Goal: Find specific page/section: Find specific page/section

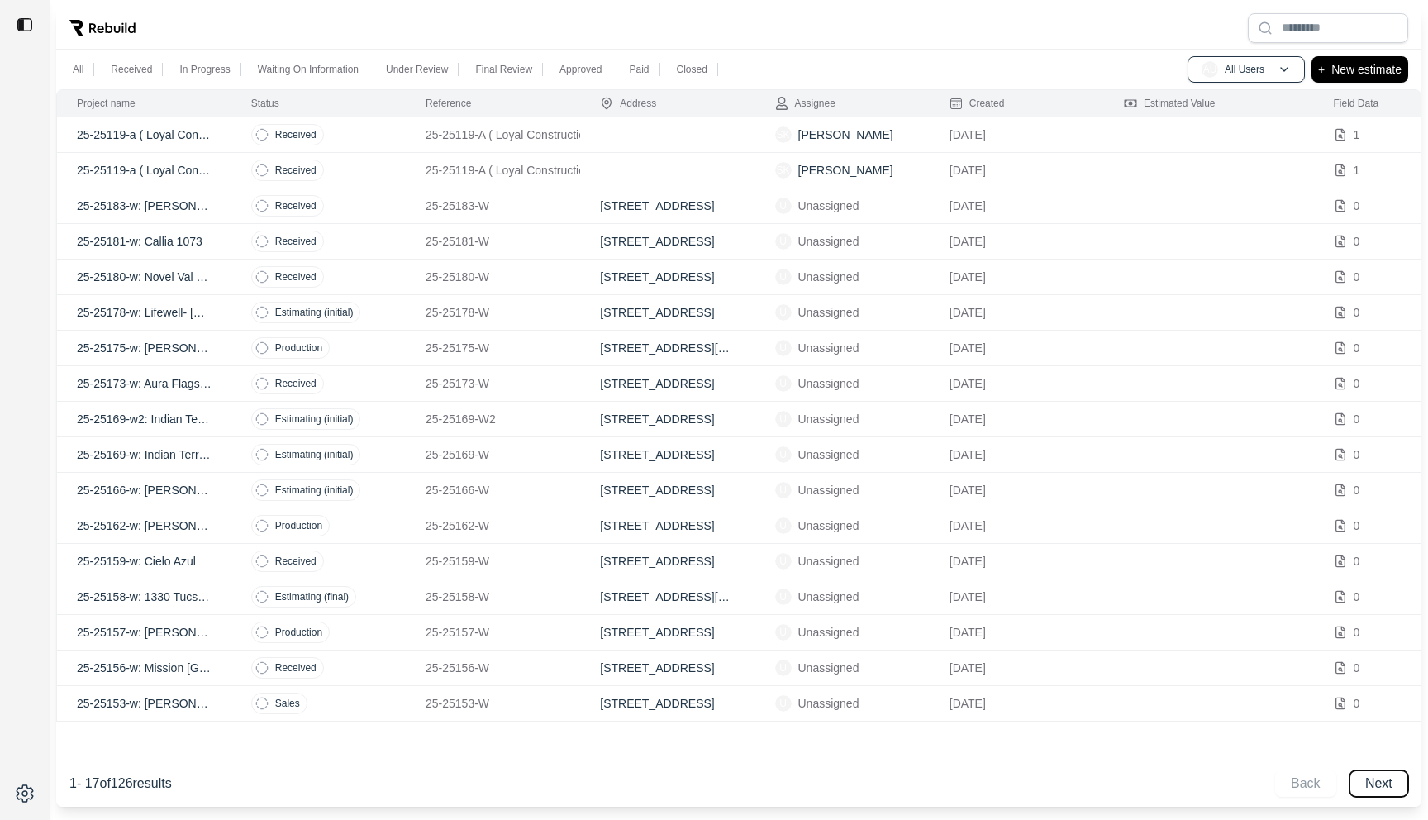
click at [1382, 790] on button "Next" at bounding box center [1379, 783] width 59 height 26
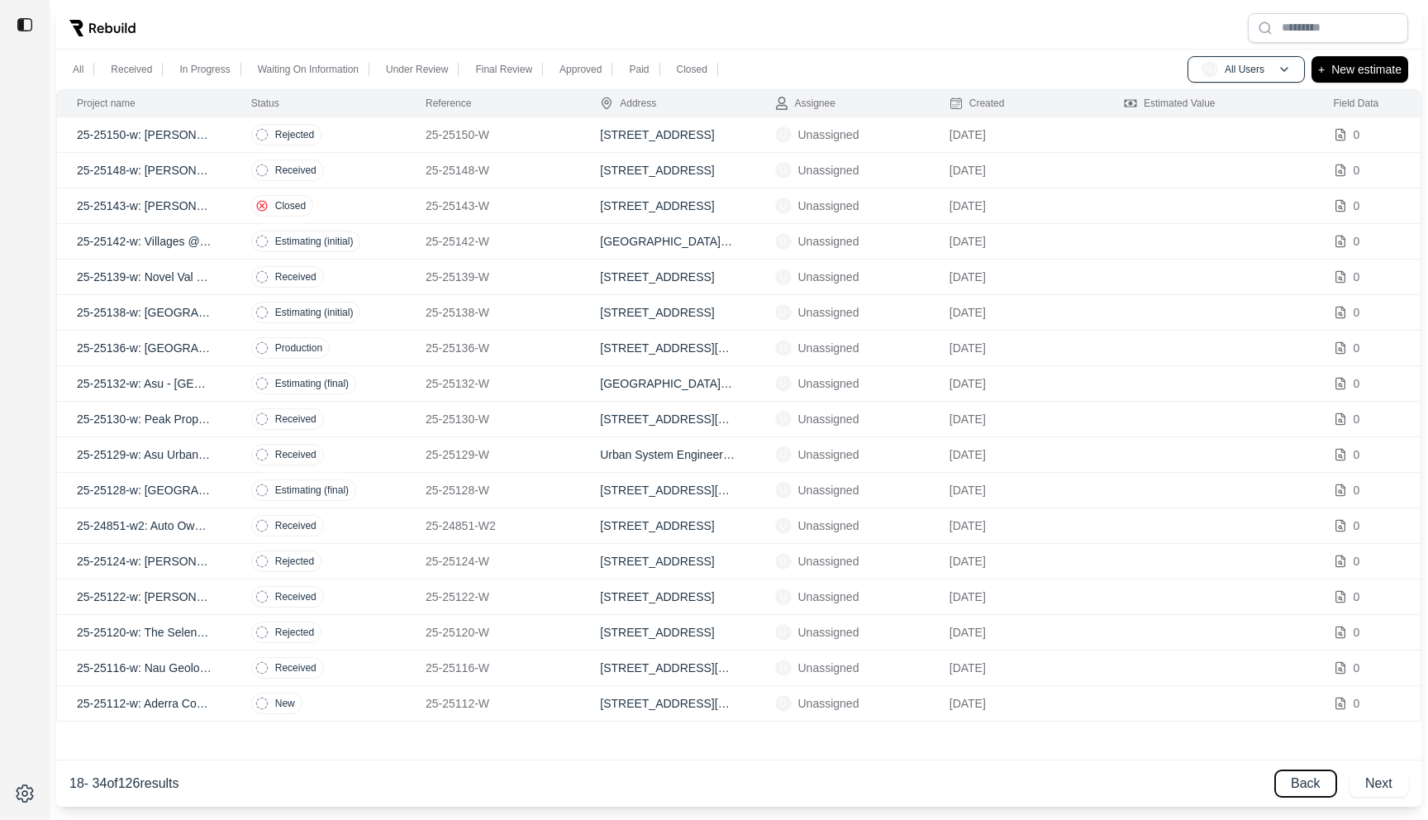
click at [1295, 791] on button "Back" at bounding box center [1305, 783] width 61 height 26
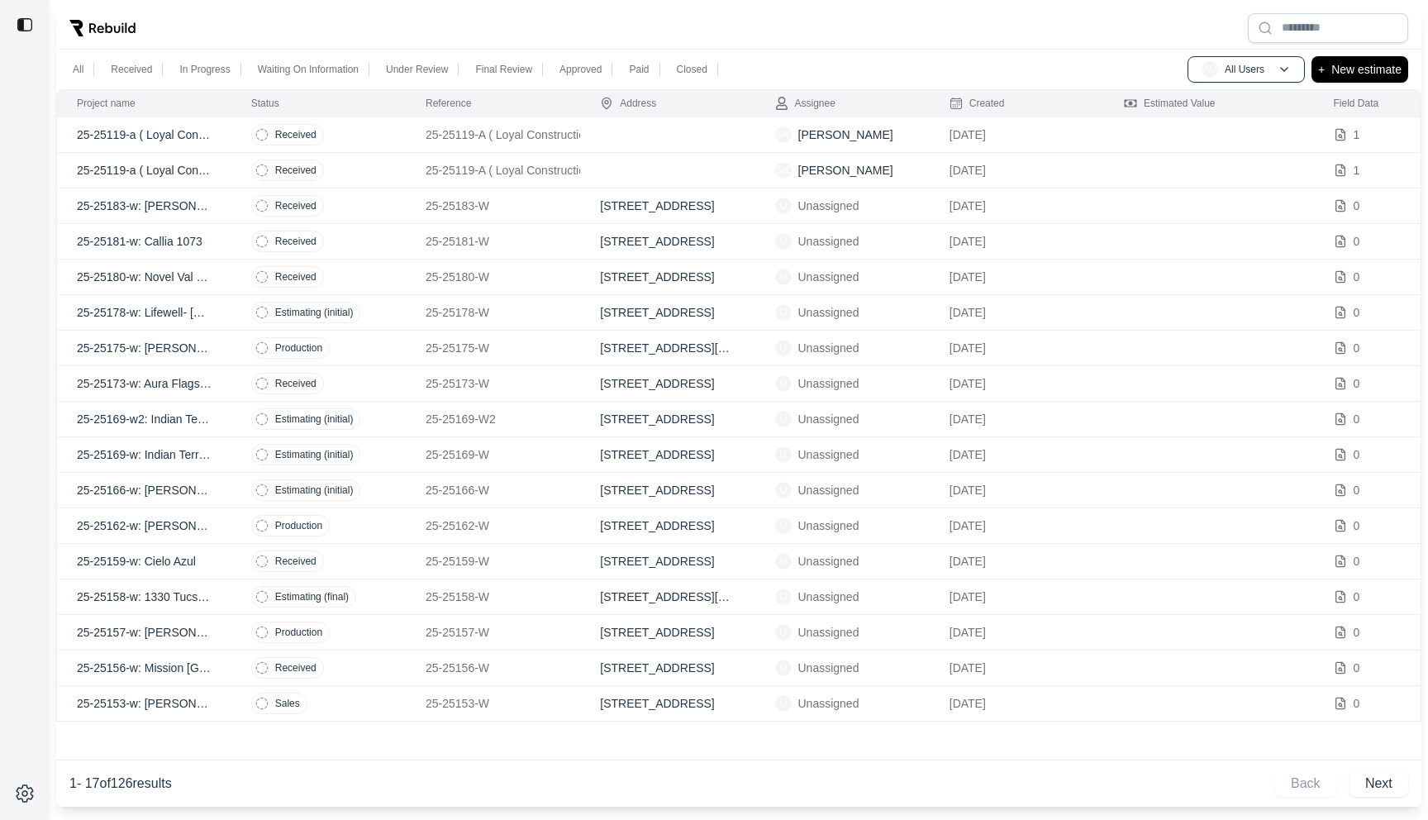
click at [775, 12] on div at bounding box center [739, 28] width 1366 height 43
click at [550, 250] on td "25-25181-W" at bounding box center [493, 242] width 174 height 36
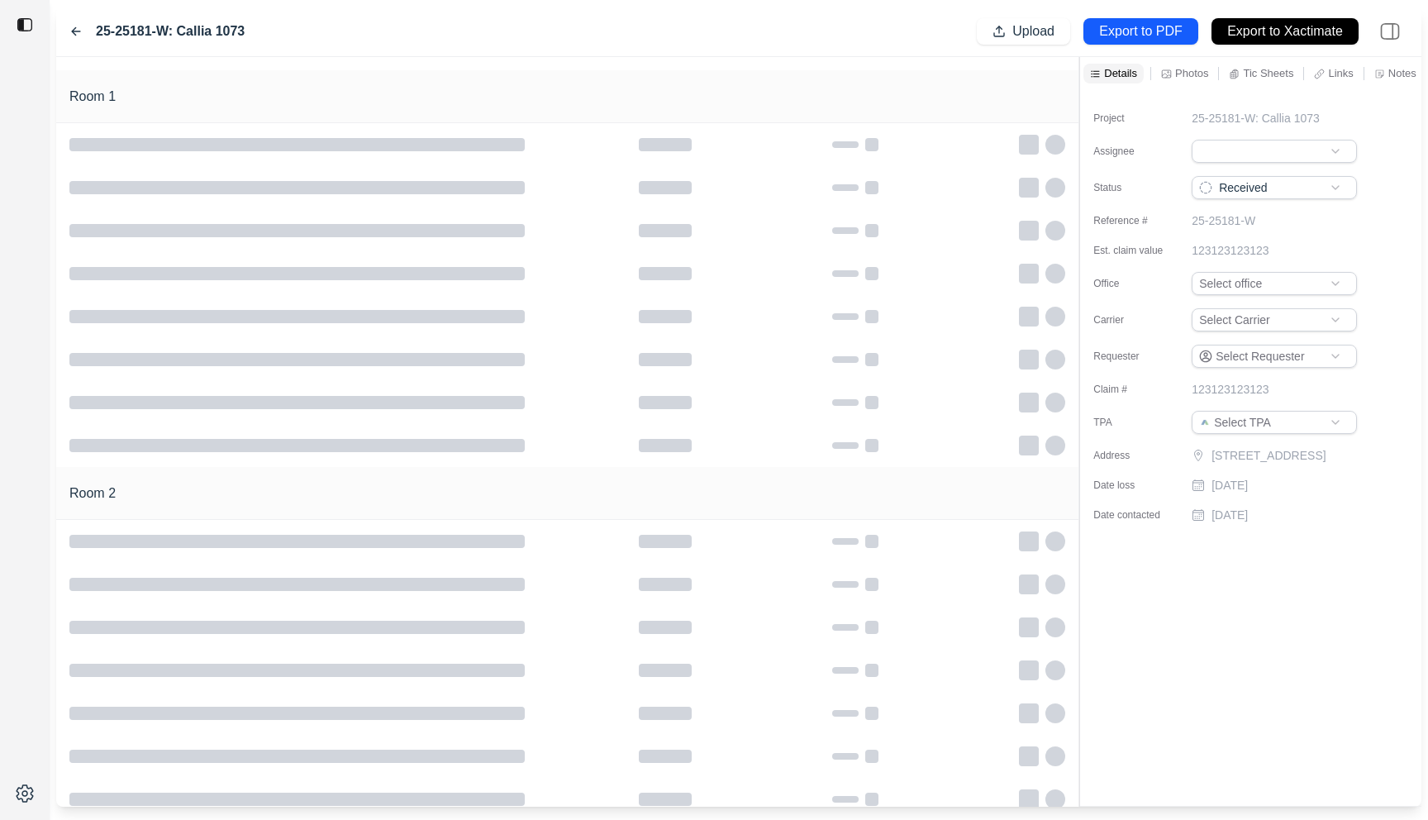
click at [74, 31] on icon at bounding box center [75, 31] width 13 height 13
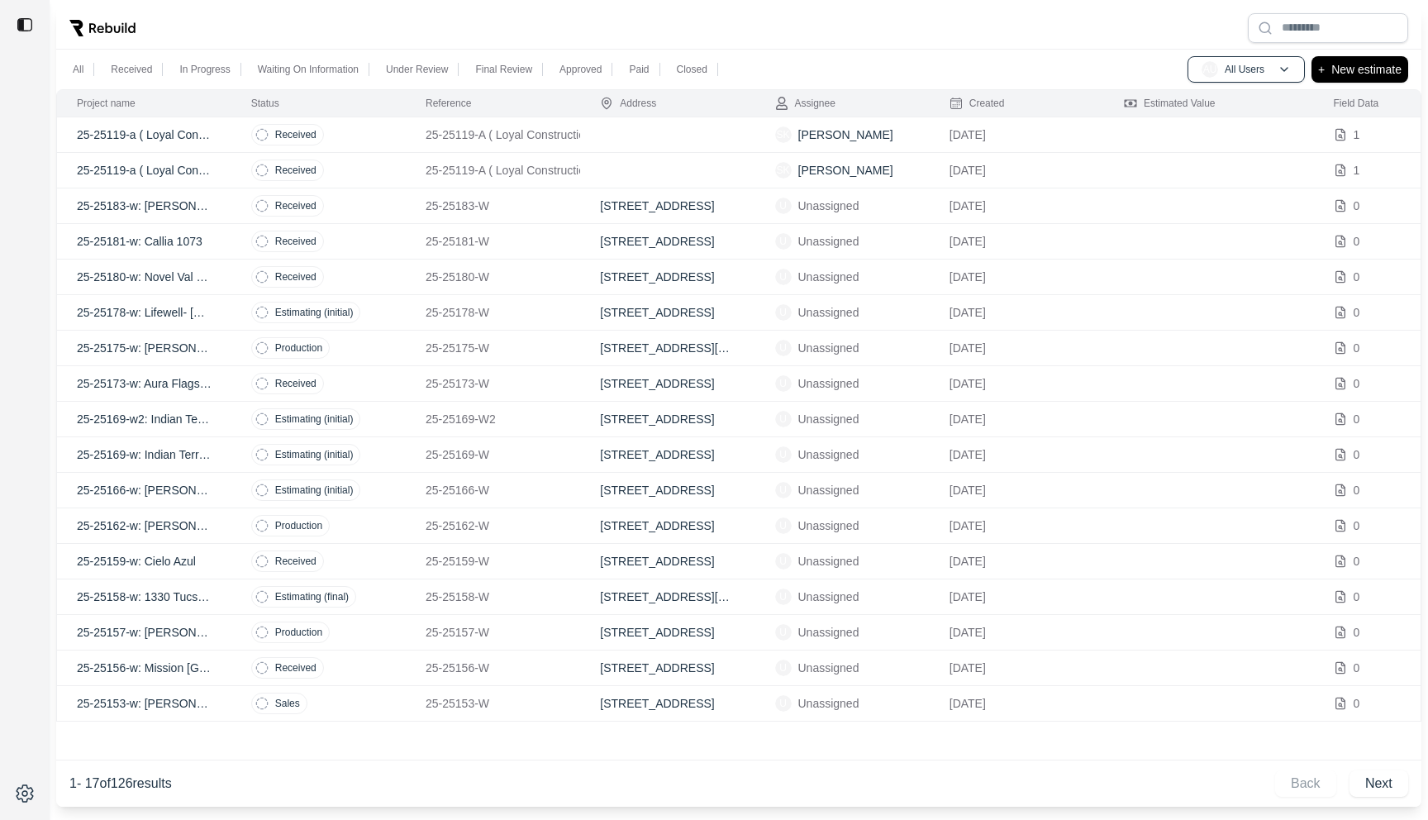
click at [538, 366] on td "25-25173-W" at bounding box center [493, 384] width 174 height 36
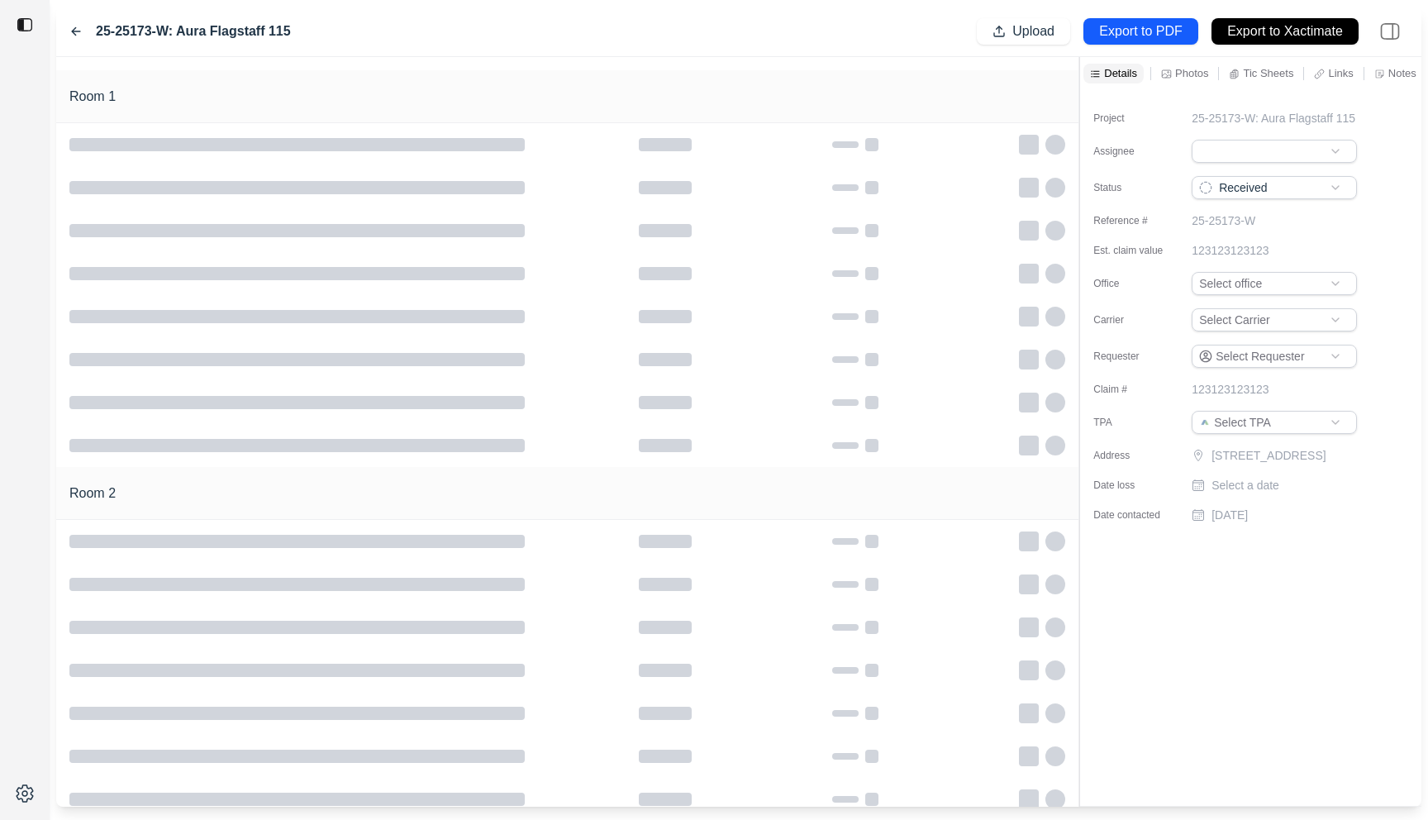
click at [68, 29] on div "25-25173-W: Aura Flagstaff 115 Upload Export to PDF Export to Xactimate" at bounding box center [739, 32] width 1366 height 50
click at [79, 26] on icon at bounding box center [75, 31] width 13 height 13
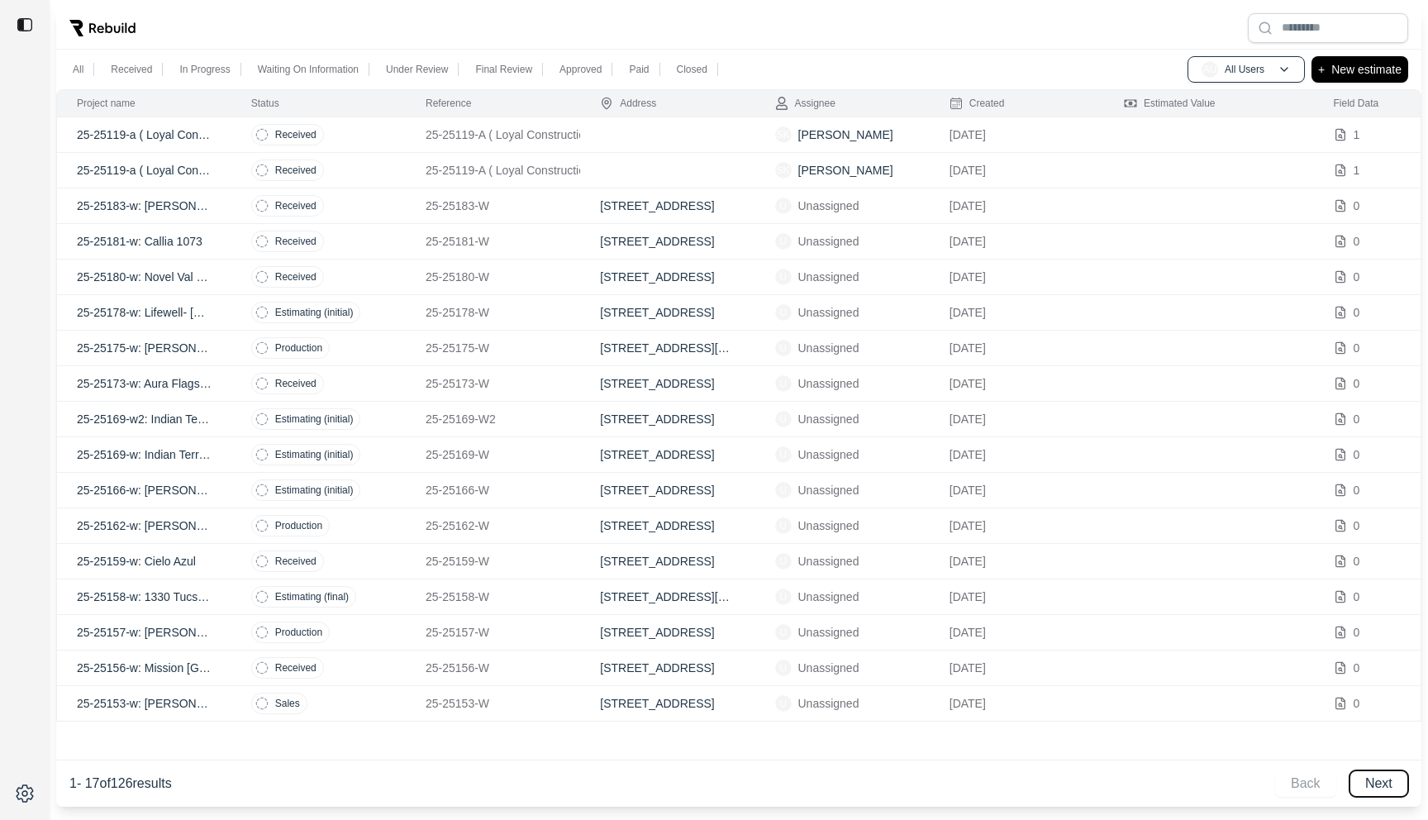
click at [1371, 780] on button "Next" at bounding box center [1379, 783] width 59 height 26
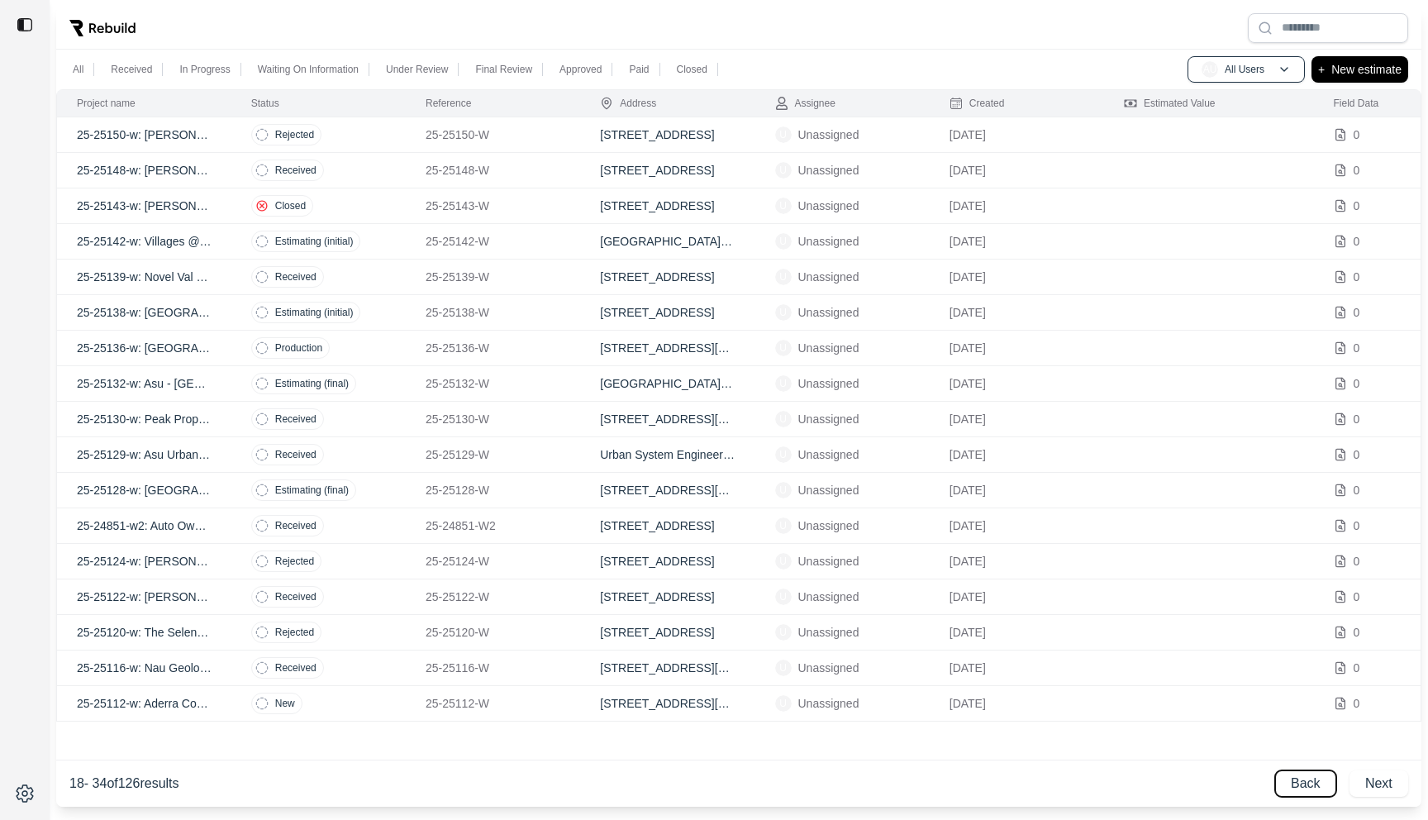
click at [1303, 787] on button "Back" at bounding box center [1305, 783] width 61 height 26
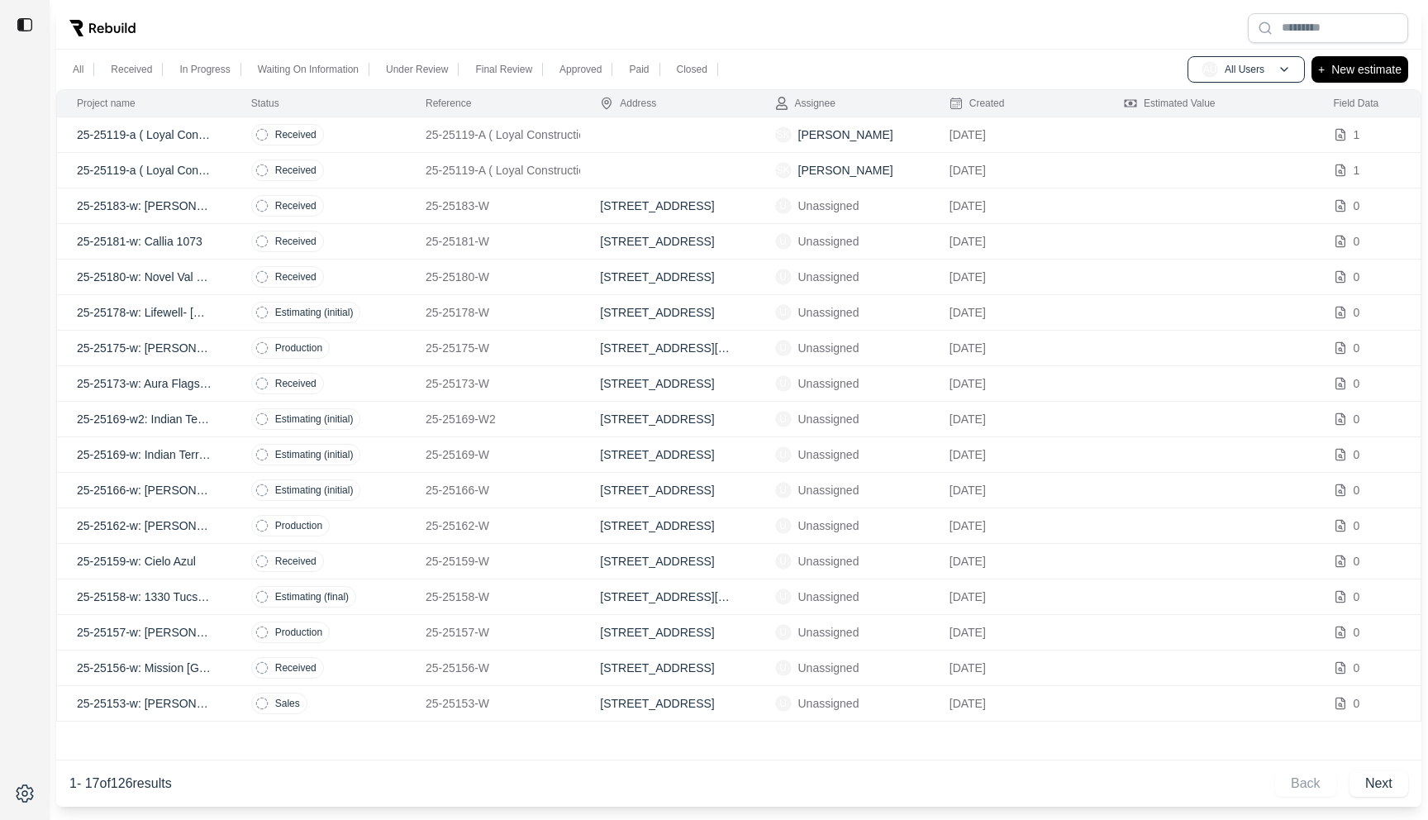
click at [1295, 789] on div "Back Next" at bounding box center [1341, 783] width 133 height 26
click at [1100, 761] on div "1 - 17 of 126 results Back Next" at bounding box center [739, 783] width 1366 height 47
